Goal: Task Accomplishment & Management: Manage account settings

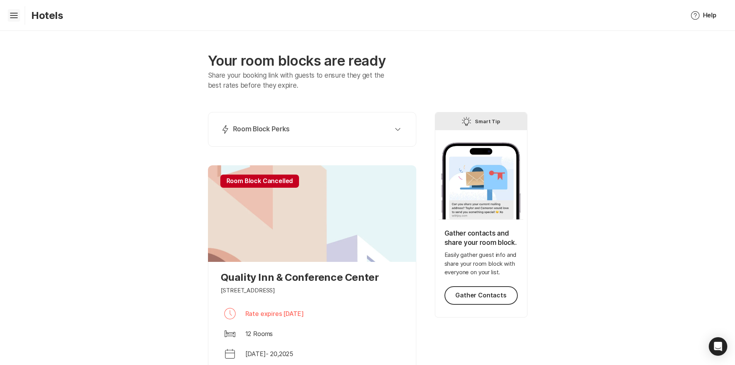
click at [13, 17] on icon "Hamburger" at bounding box center [14, 15] width 12 height 12
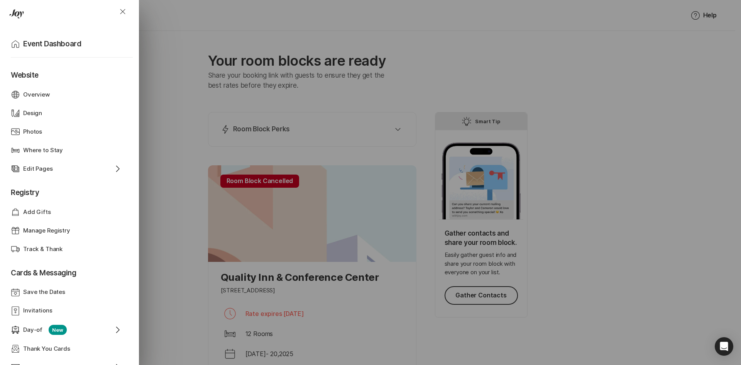
click at [178, 151] on div "Close Home Event Dashboard Website Web Globe Overview Design Design Photos Phot…" at bounding box center [370, 182] width 741 height 365
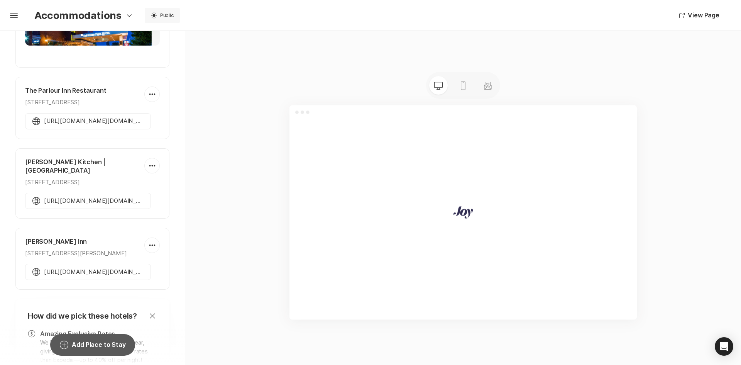
scroll to position [154, 0]
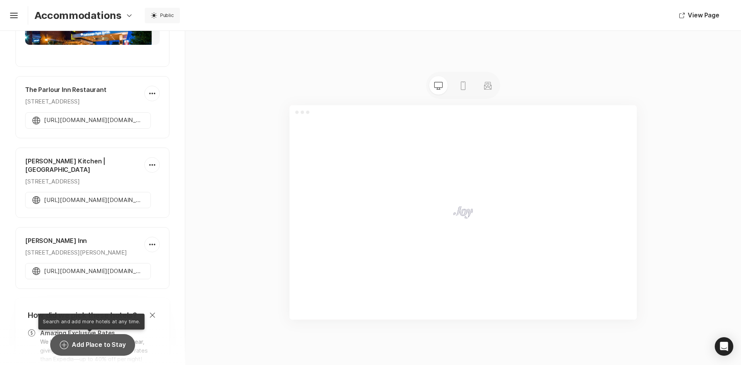
click at [86, 343] on button "Add Circle Add Place to Stay" at bounding box center [92, 345] width 85 height 22
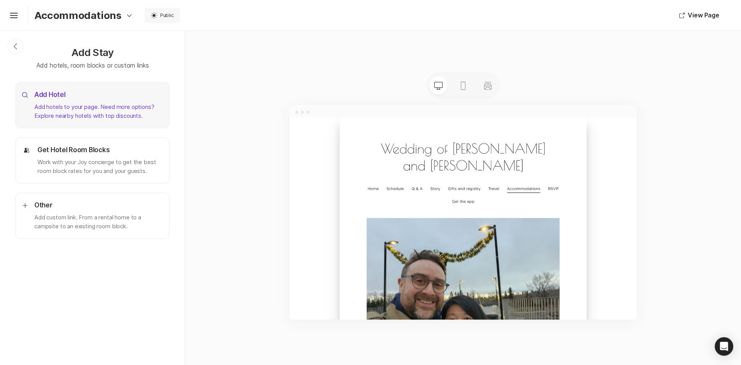
click at [51, 102] on div "Add Hotel Add hotels to your page. Need more options? Explore nearby hotels wit…" at bounding box center [98, 105] width 129 height 30
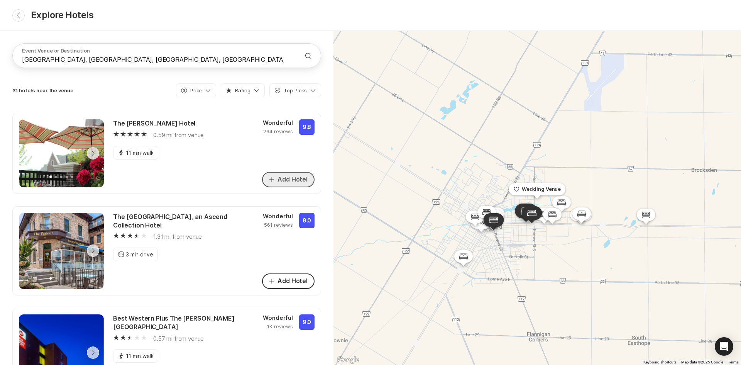
click at [284, 180] on button "Add Hotel" at bounding box center [288, 179] width 52 height 15
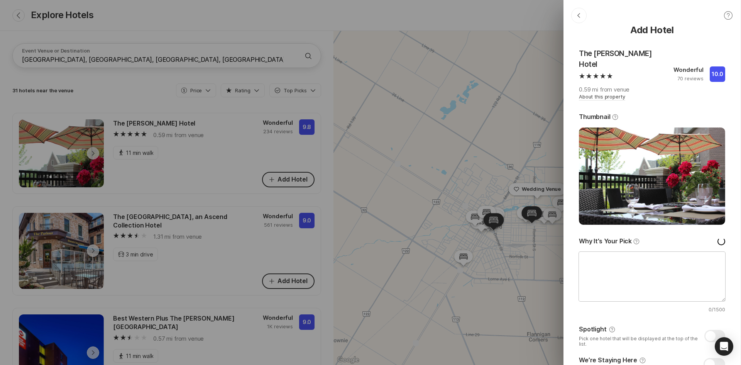
type textarea "x"
type textarea "Hey there friends and family, we can't wait to celebrate our special day with y…"
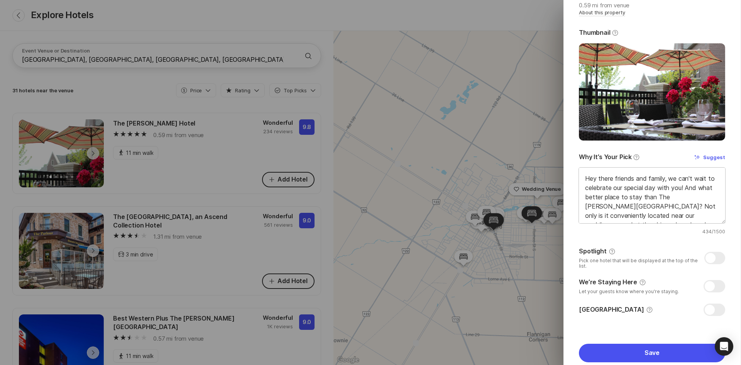
scroll to position [108, 0]
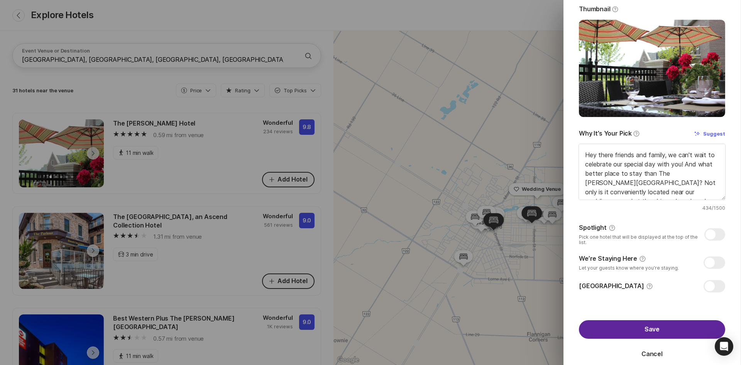
click at [647, 320] on button "Save" at bounding box center [652, 329] width 146 height 19
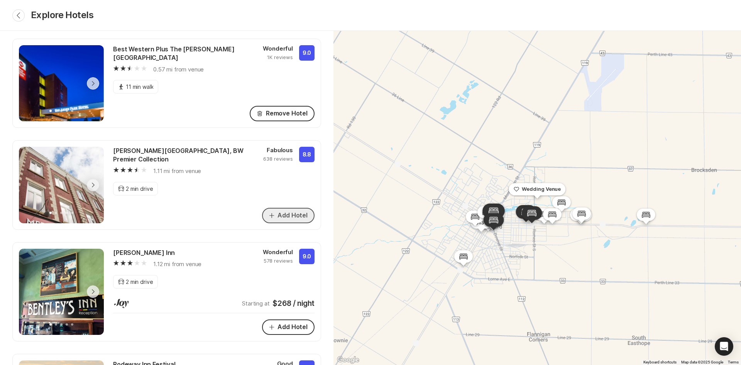
scroll to position [269, 0]
click at [284, 207] on button "Add Hotel" at bounding box center [288, 214] width 52 height 15
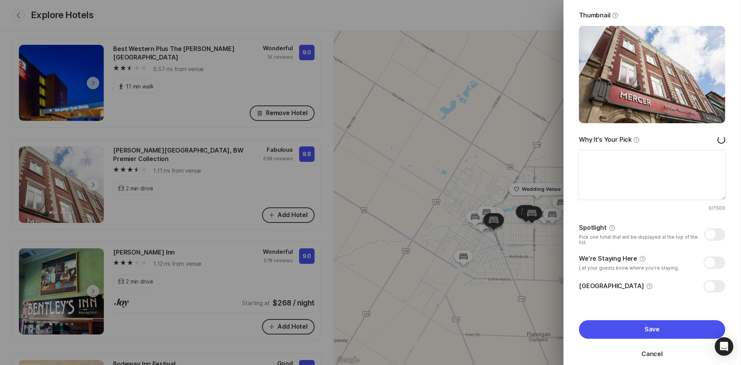
type textarea "x"
type textarea "Hey friends and family! We know finding the perfect place to stay for our weddi…"
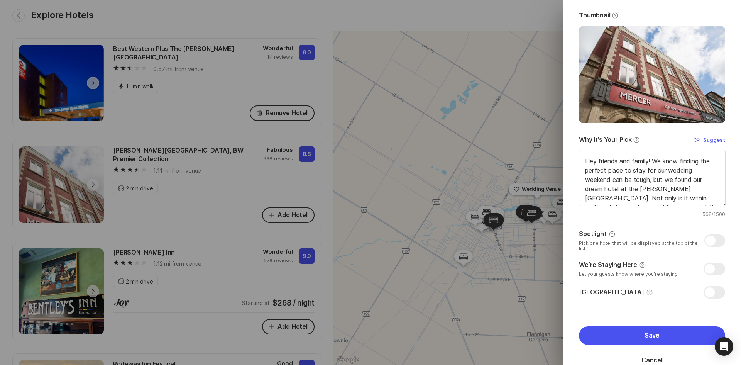
scroll to position [106, 0]
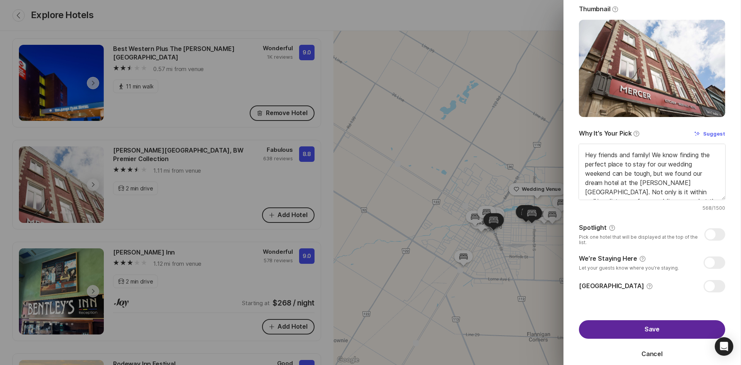
click at [650, 320] on button "Save" at bounding box center [652, 329] width 146 height 19
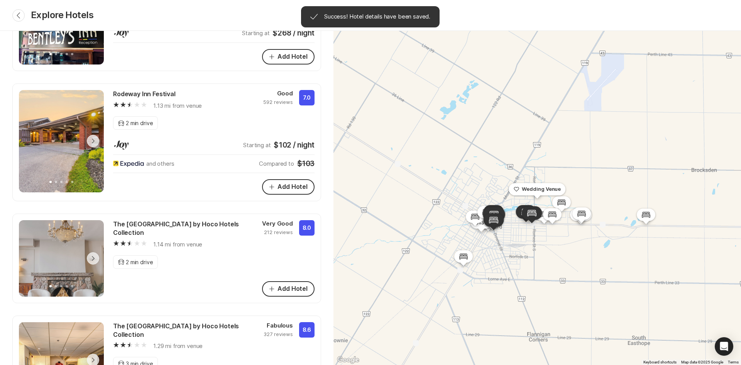
scroll to position [540, 0]
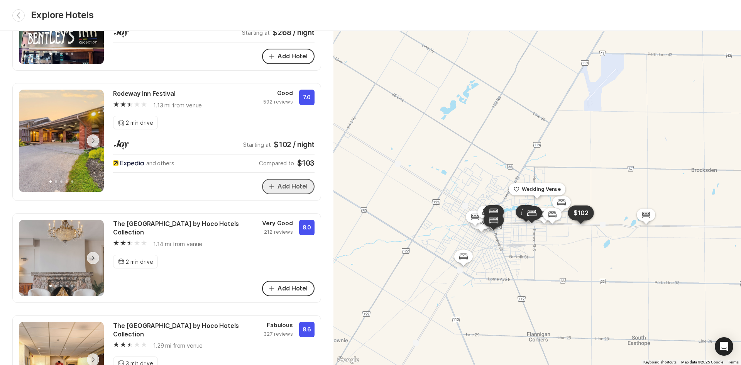
click at [278, 179] on button "Add Hotel" at bounding box center [288, 186] width 52 height 15
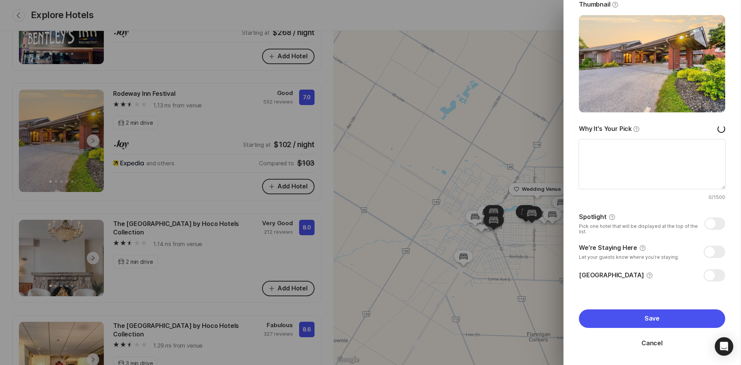
type textarea "x"
type textarea "City We couldn't be more excited to get married in beautiful Festival City, and…"
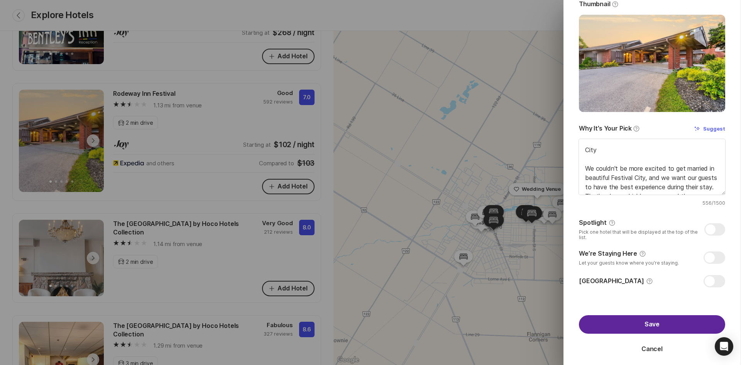
scroll to position [90, 0]
click at [647, 326] on button "Save" at bounding box center [652, 324] width 146 height 19
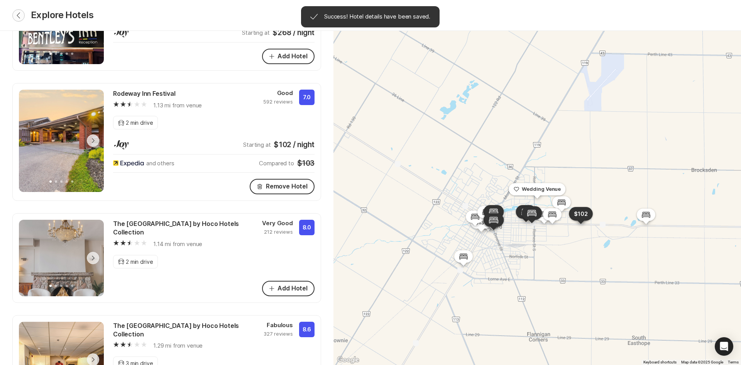
click at [17, 15] on icon "Chevron Back" at bounding box center [18, 15] width 6 height 6
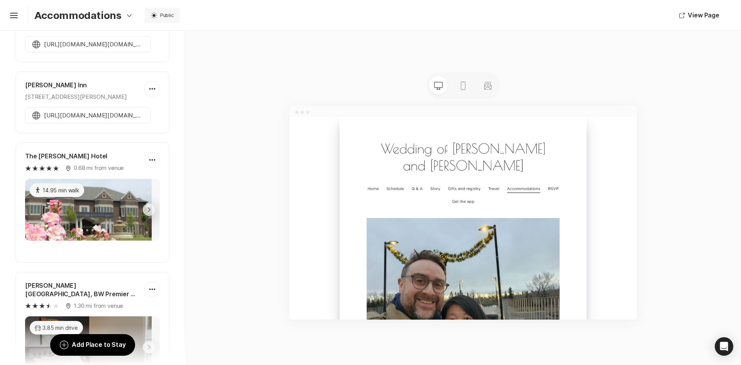
scroll to position [309, 0]
click at [145, 97] on div at bounding box center [152, 88] width 15 height 15
click at [131, 159] on div "Trash Remove" at bounding box center [125, 158] width 32 height 9
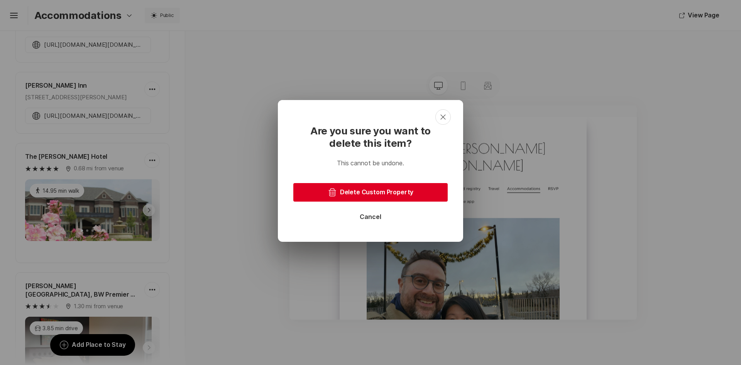
click at [382, 190] on button "Trash Delete Custom Property" at bounding box center [370, 192] width 154 height 19
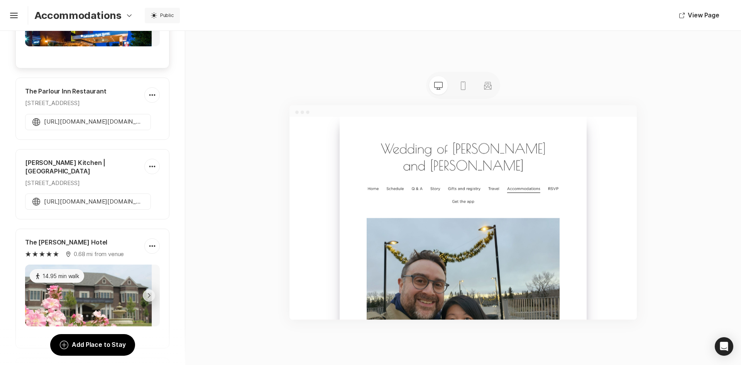
scroll to position [153, 0]
click at [8, 17] on icon "Hamburger" at bounding box center [14, 15] width 12 height 12
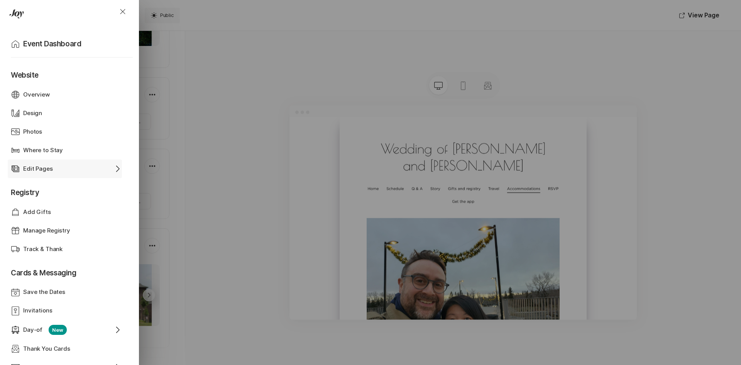
click at [57, 167] on div "Edit Pages" at bounding box center [64, 168] width 83 height 9
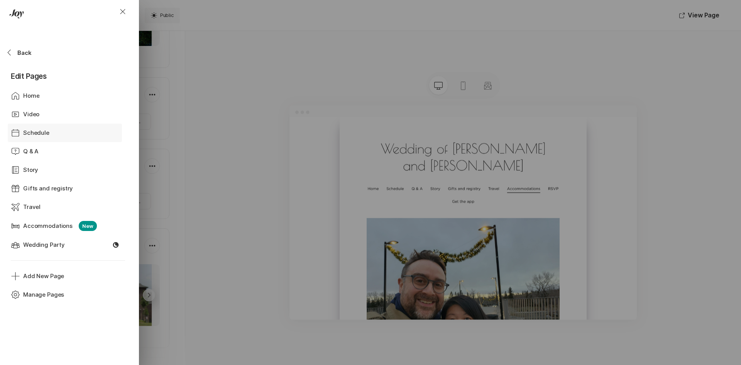
click at [72, 135] on div "Schedule" at bounding box center [64, 133] width 83 height 9
